Goal: Transaction & Acquisition: Purchase product/service

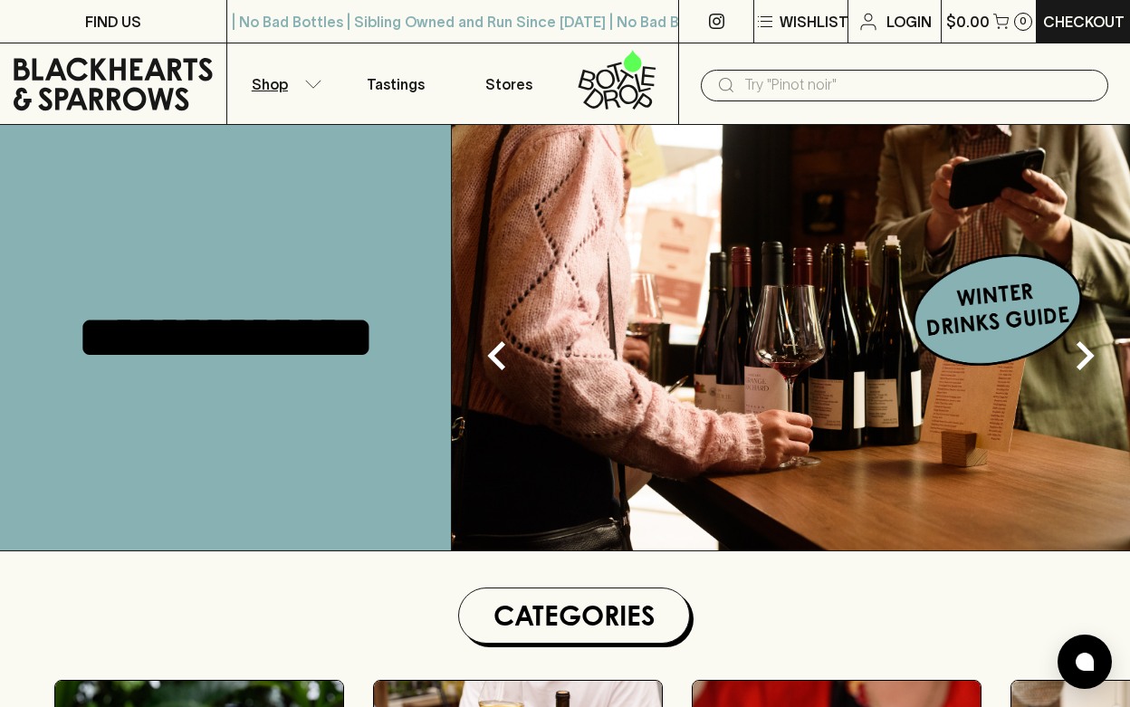
click at [291, 82] on button "Shop" at bounding box center [283, 83] width 113 height 81
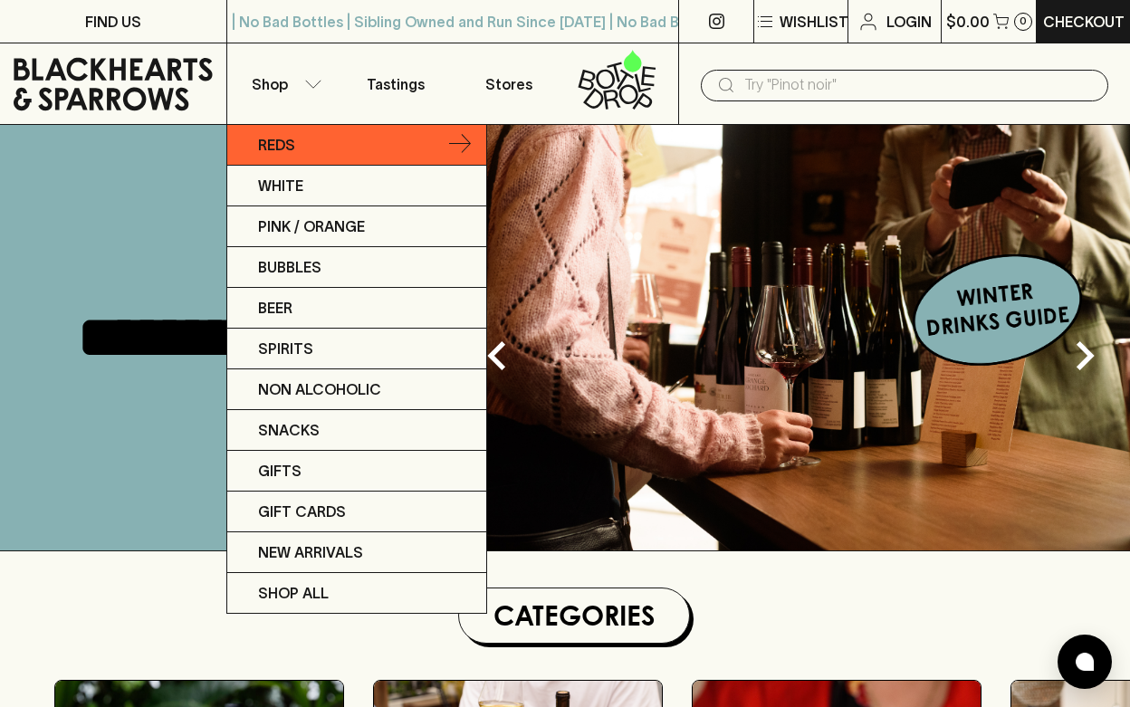
click at [277, 149] on p "Reds" at bounding box center [276, 145] width 37 height 22
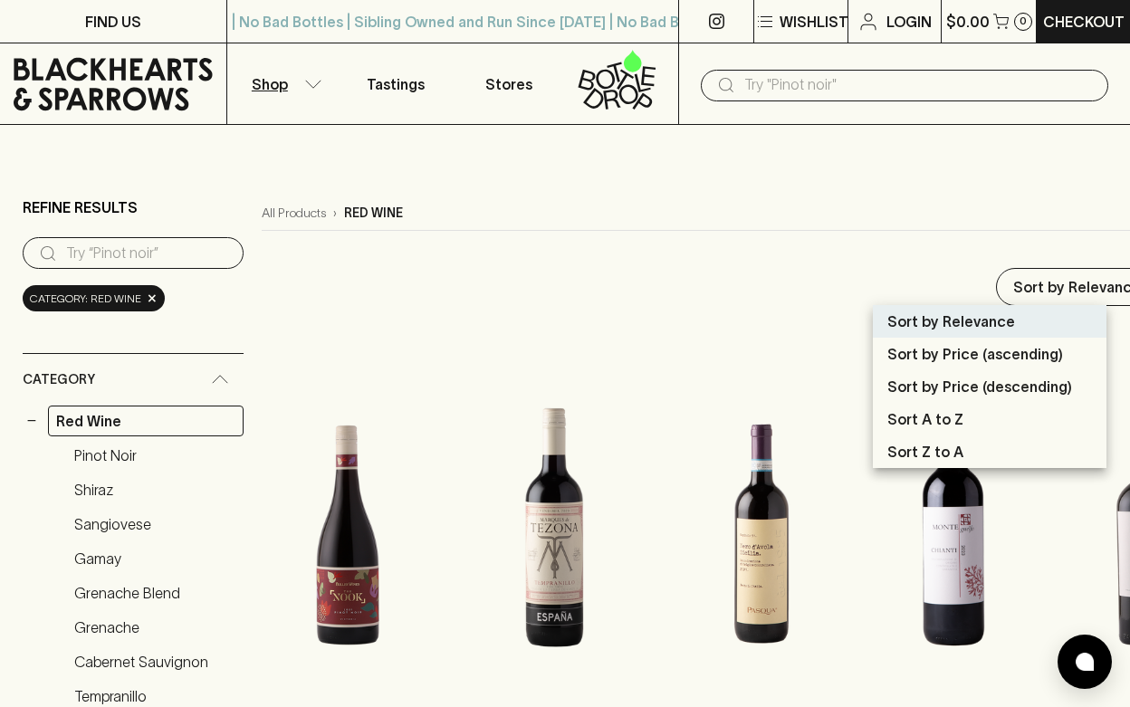
click at [993, 294] on div at bounding box center [565, 353] width 1130 height 707
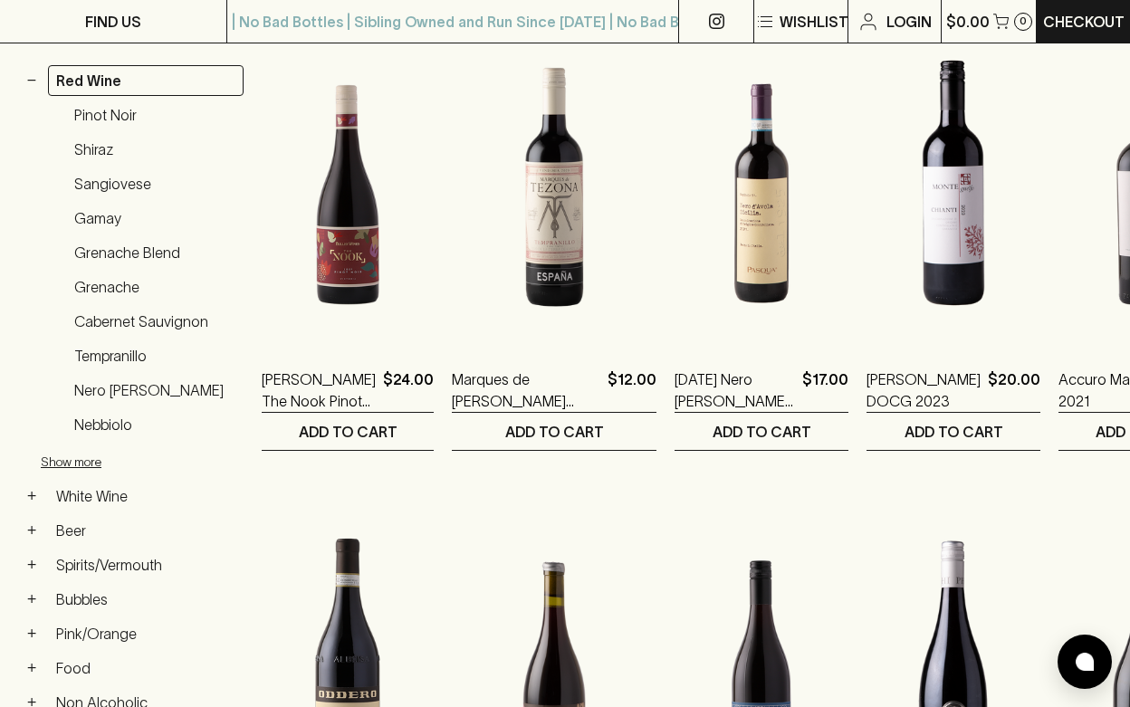
scroll to position [961, 0]
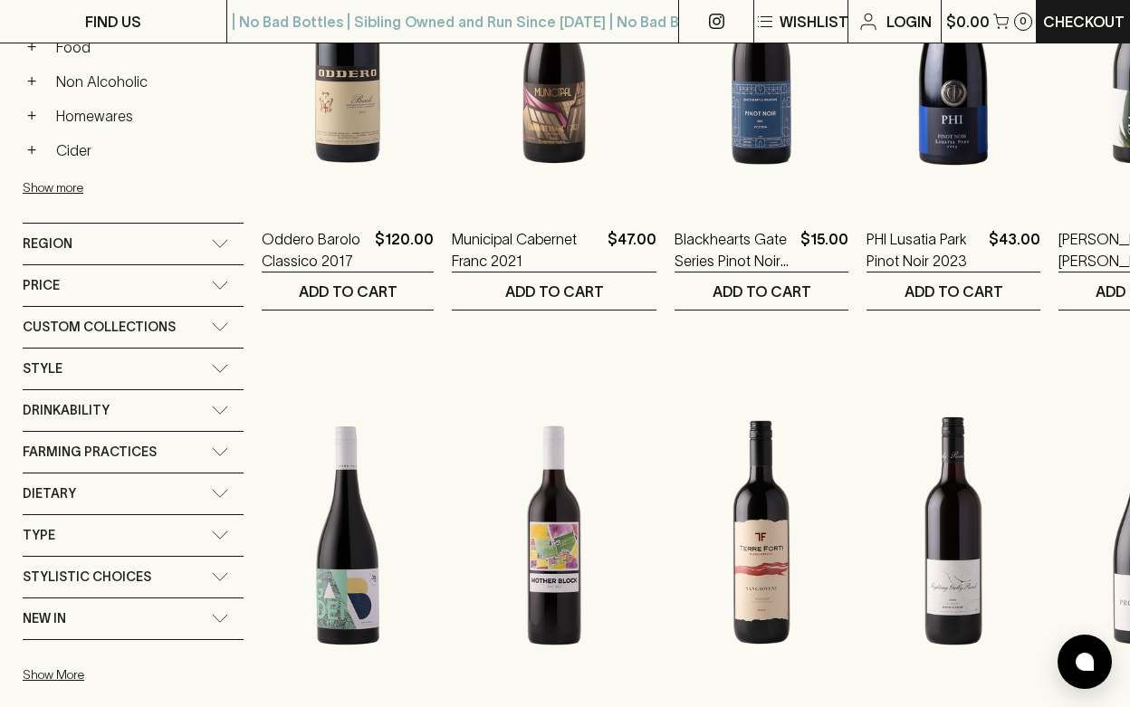
click at [61, 288] on div "Price" at bounding box center [117, 285] width 188 height 23
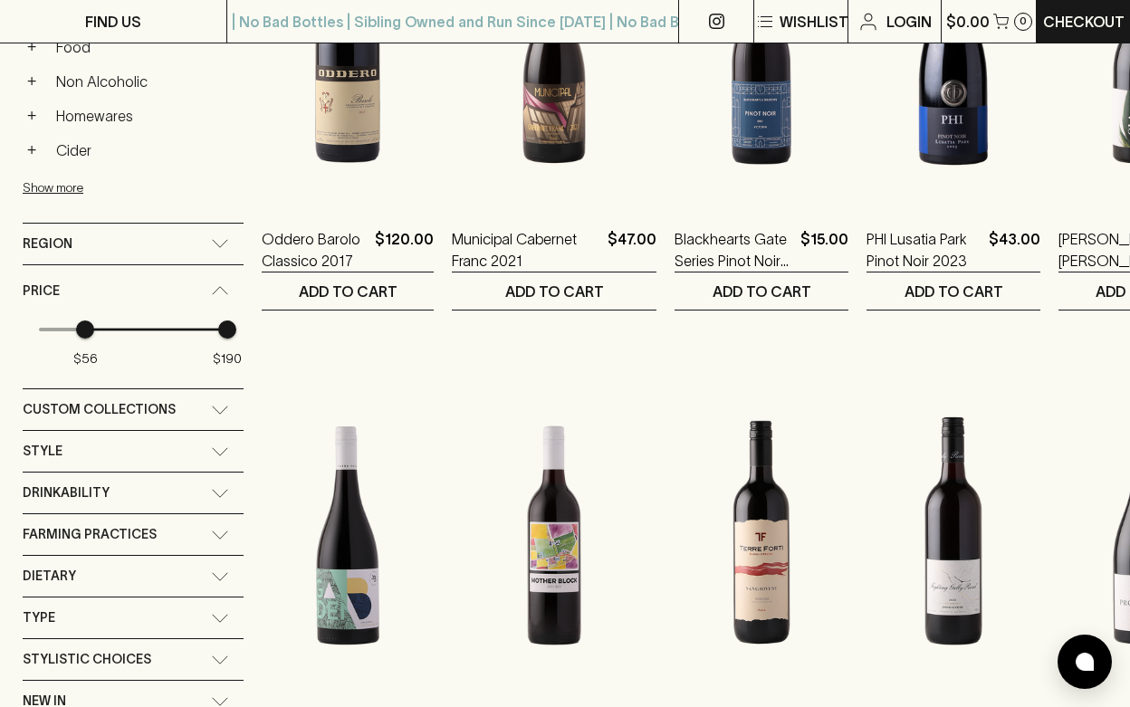
type input "53"
drag, startPoint x: 59, startPoint y: 332, endPoint x: 82, endPoint y: 332, distance: 23.5
click at [82, 332] on span "$53" at bounding box center [82, 329] width 18 height 18
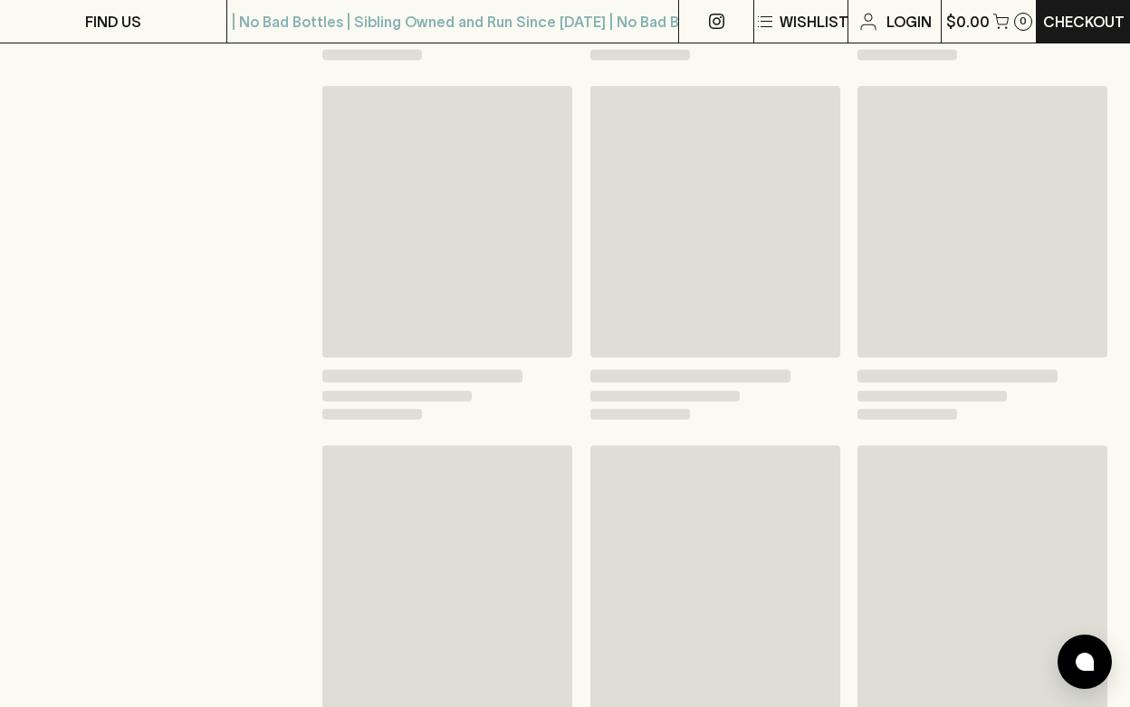
scroll to position [994, 0]
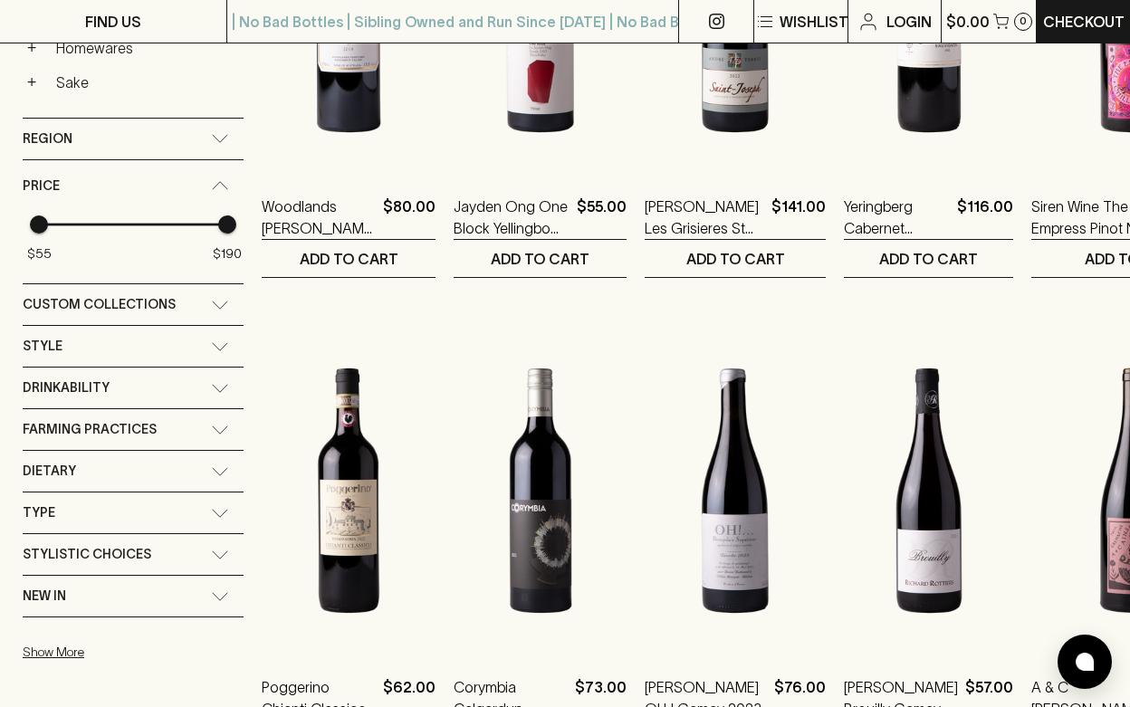
click at [225, 330] on div "Style" at bounding box center [133, 346] width 221 height 41
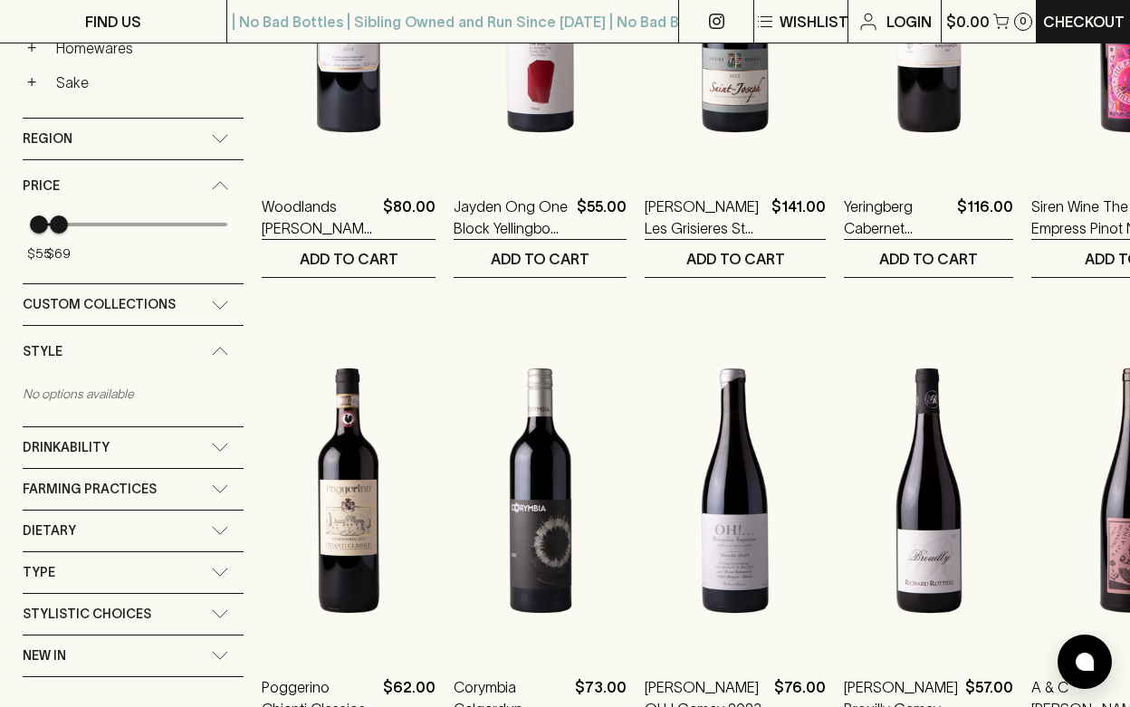
type input "68"
drag, startPoint x: 281, startPoint y: 224, endPoint x: 62, endPoint y: 226, distance: 219.0
click at [62, 226] on span "$68" at bounding box center [57, 224] width 18 height 18
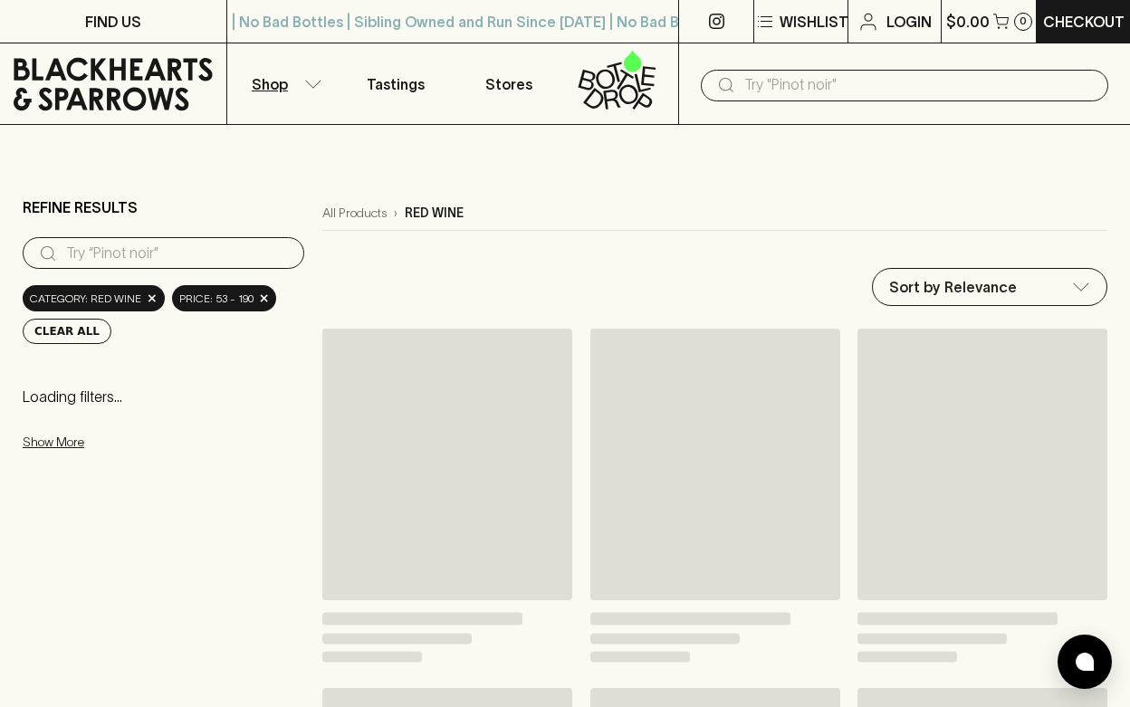
scroll to position [994, 0]
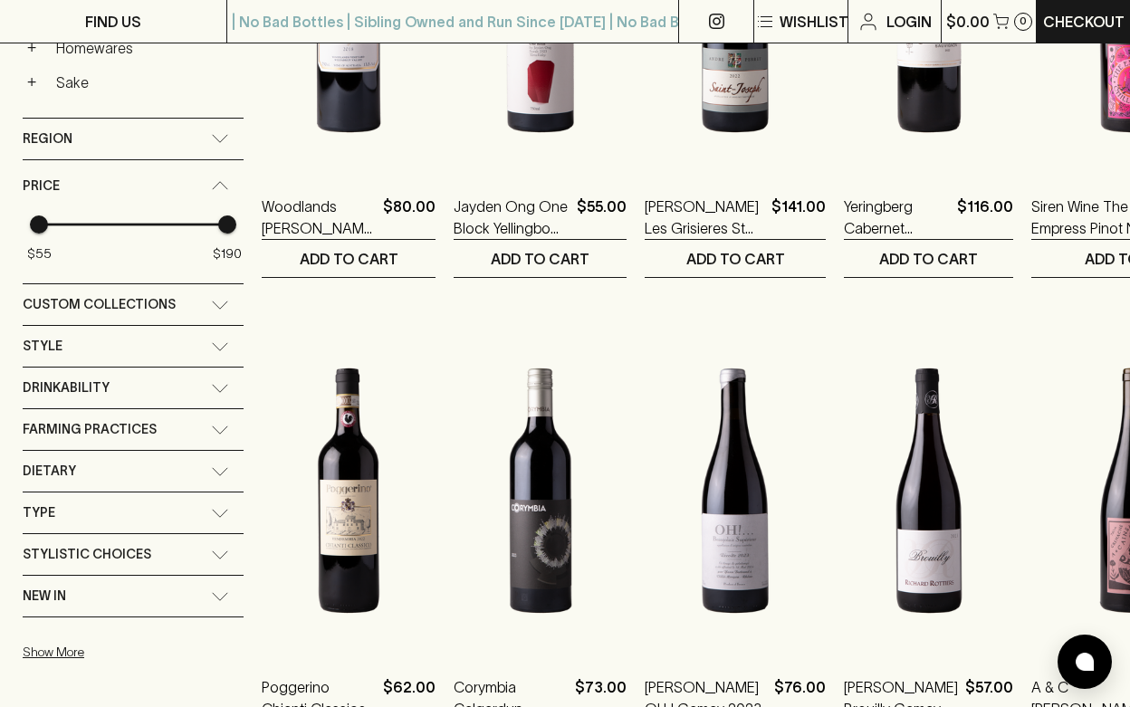
click at [126, 549] on span "Stylistic Choices" at bounding box center [87, 554] width 129 height 23
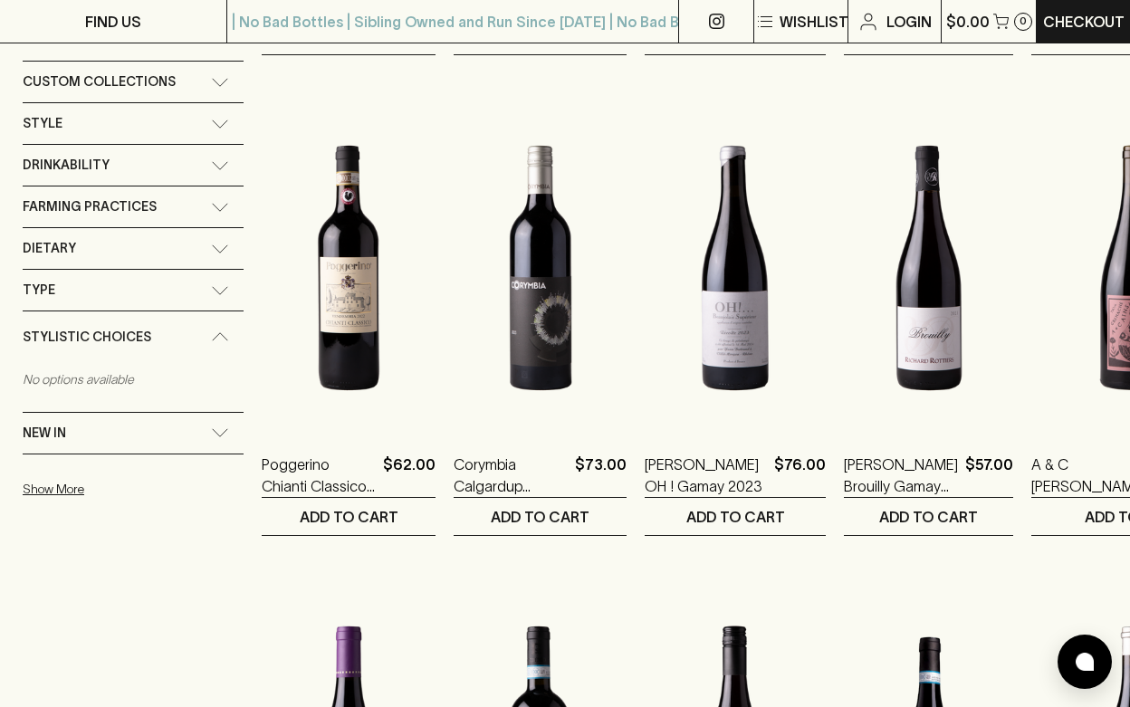
scroll to position [1063, 0]
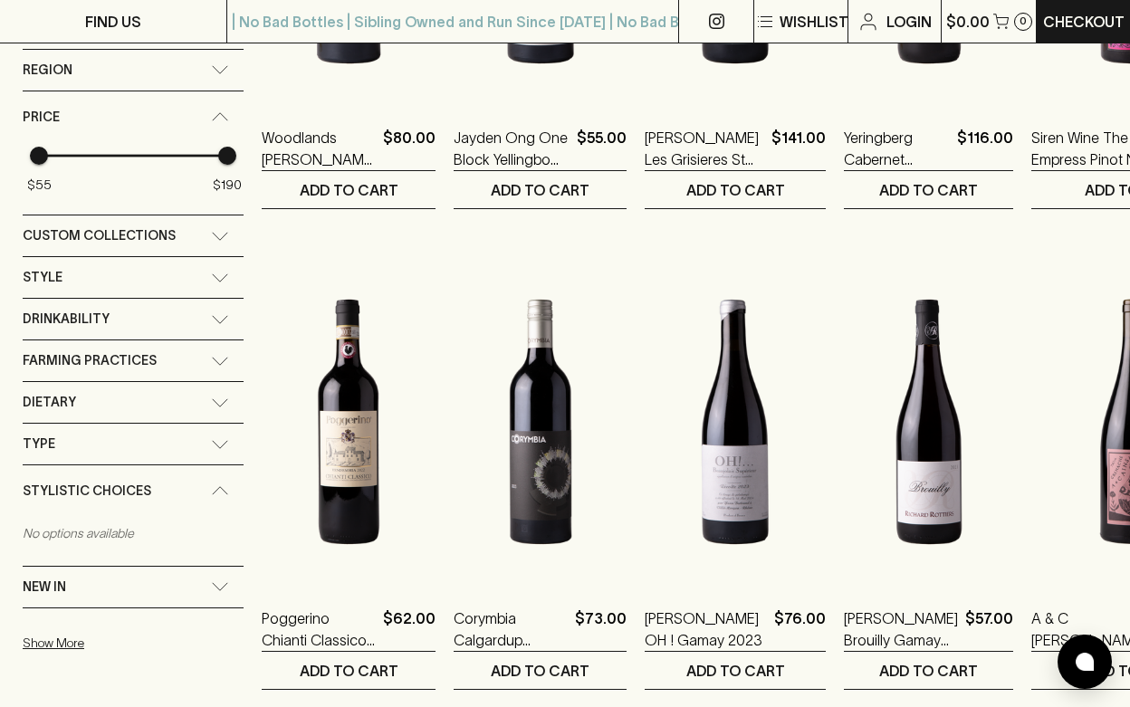
click at [114, 231] on span "Custom Collections" at bounding box center [99, 235] width 153 height 23
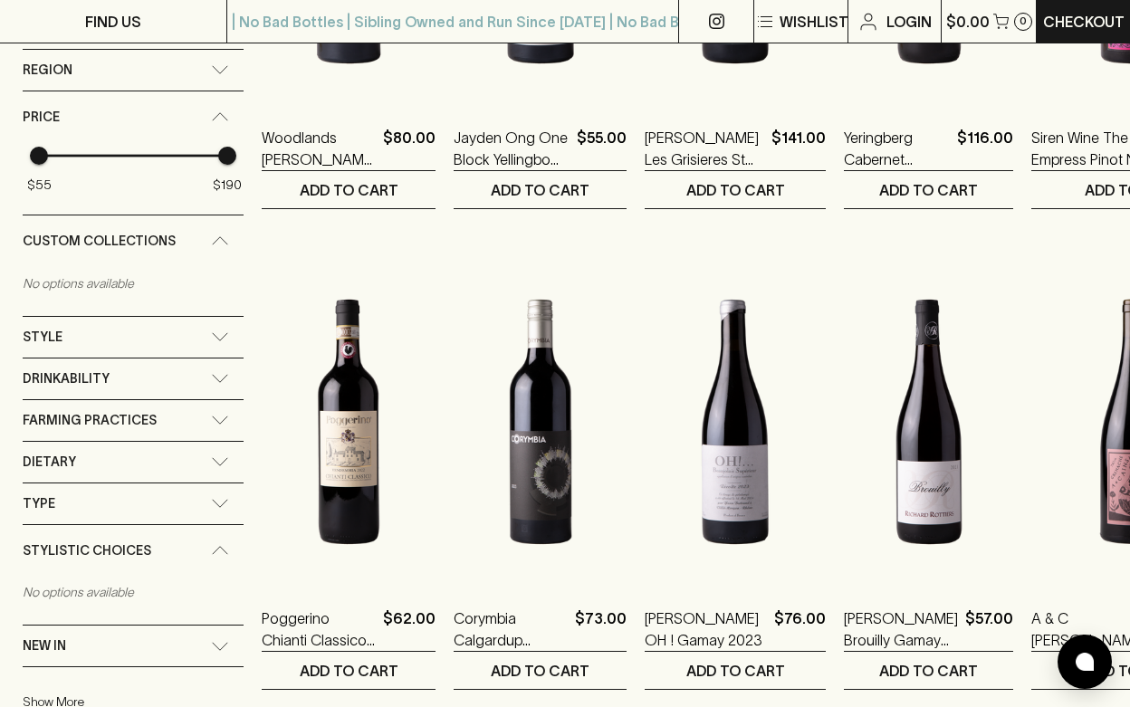
click at [114, 231] on span "Custom Collections" at bounding box center [99, 241] width 153 height 23
